Goal: Task Accomplishment & Management: Use online tool/utility

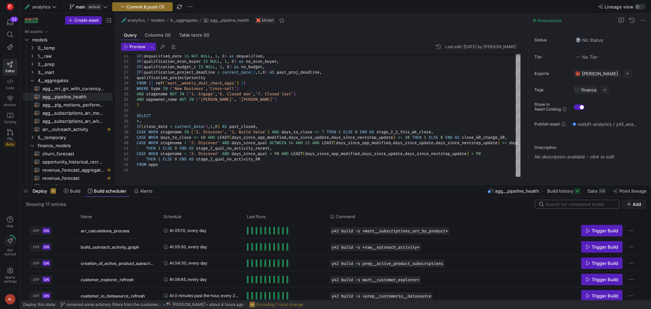
click at [563, 205] on input at bounding box center [580, 203] width 70 height 5
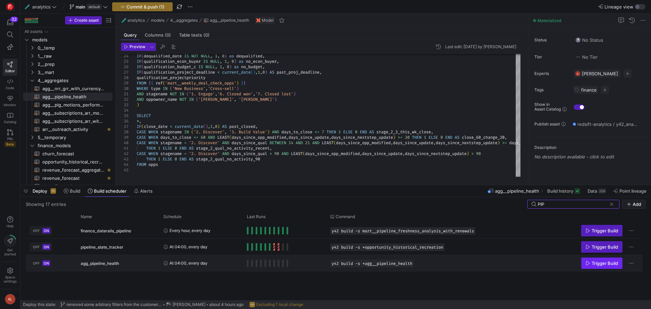
type input "PIP"
click at [589, 265] on icon "Press SPACE to select this row." at bounding box center [587, 263] width 5 height 5
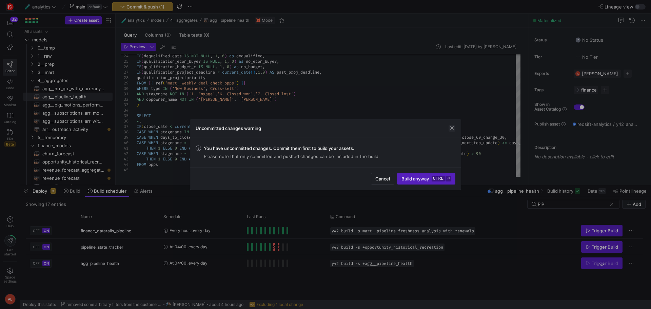
click at [450, 128] on span "button" at bounding box center [451, 128] width 7 height 7
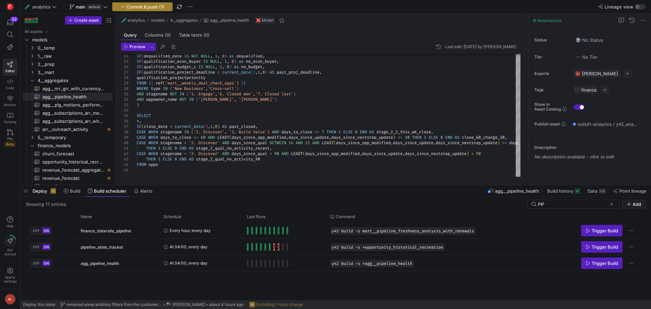
click at [153, 8] on span "Commit & push (1)" at bounding box center [145, 6] width 38 height 5
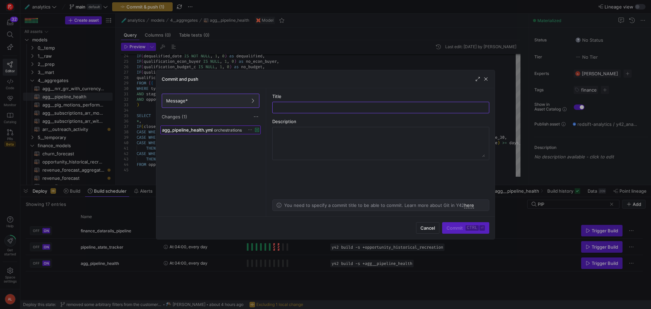
click at [205, 131] on span "agg_pipeline_health.yml" at bounding box center [187, 129] width 50 height 5
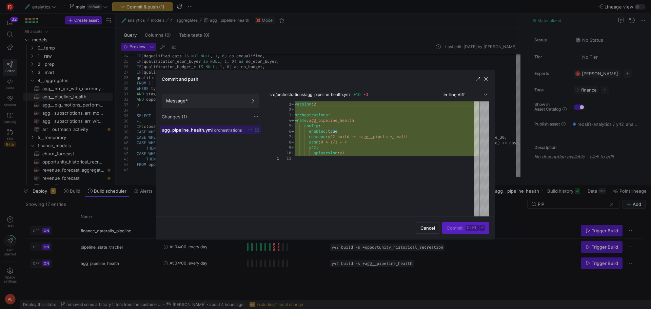
click at [205, 131] on span "agg_pipeline_health.yml" at bounding box center [187, 129] width 50 height 5
click at [198, 101] on span "Message*" at bounding box center [210, 100] width 89 height 5
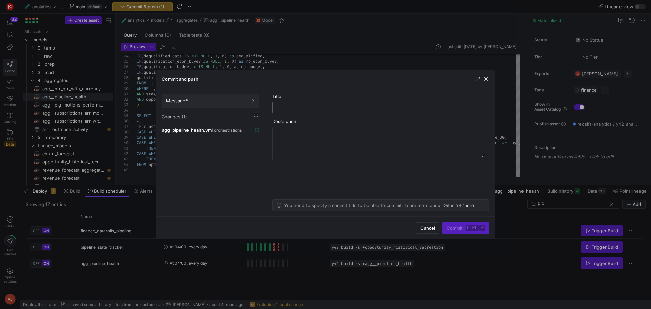
click at [297, 105] on input "text" at bounding box center [380, 107] width 205 height 5
type input "[PERSON_NAME] build"
click at [473, 227] on kbd "ctrl" at bounding box center [471, 227] width 13 height 5
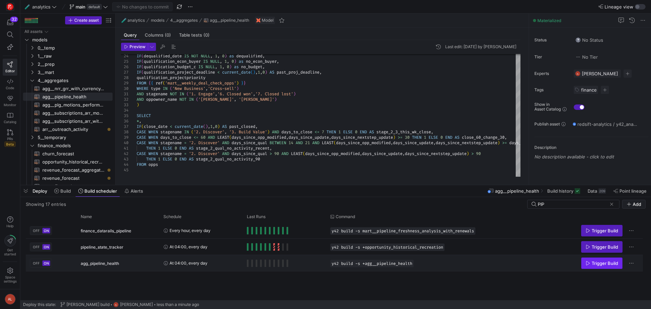
click at [602, 260] on span "Trigger Build" at bounding box center [604, 262] width 26 height 5
click at [60, 191] on span "Build" at bounding box center [62, 190] width 17 height 5
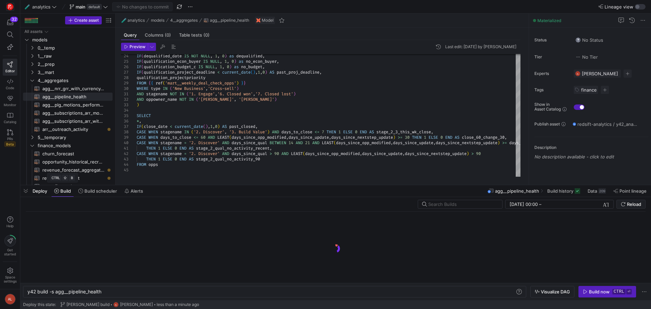
scroll to position [0, 74]
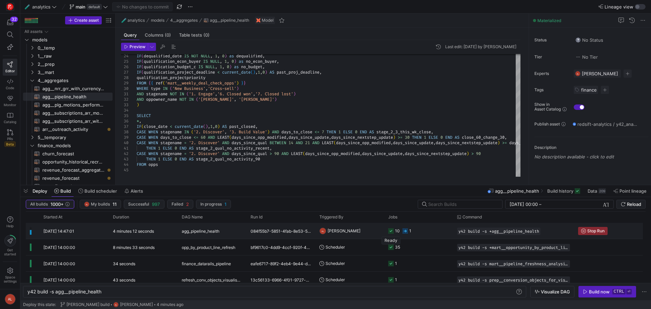
click at [390, 231] on rect at bounding box center [390, 230] width 5 height 5
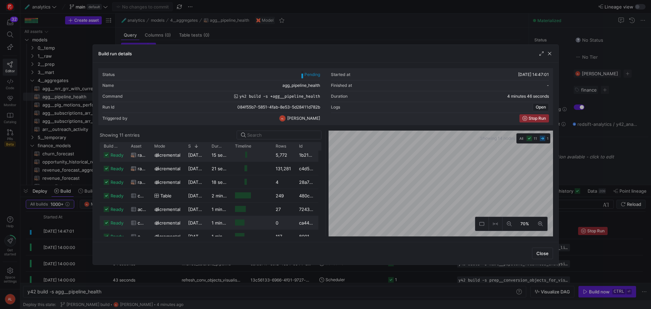
scroll to position [63, 0]
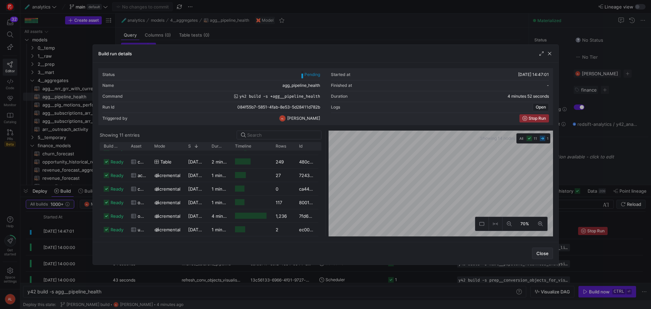
click at [544, 251] on span "Close" at bounding box center [542, 252] width 12 height 5
